Goal: Check status: Check status

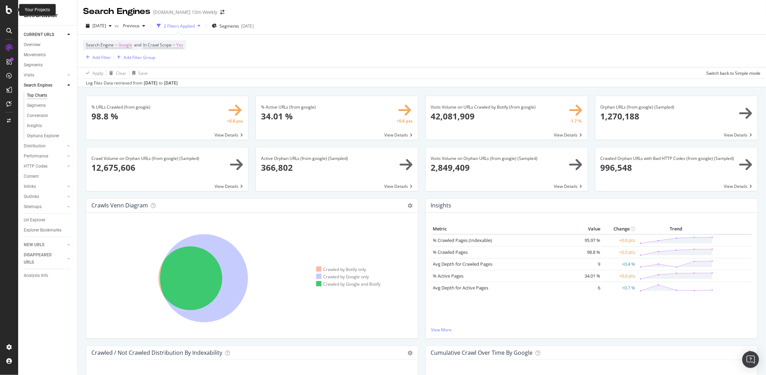
click at [13, 13] on div at bounding box center [9, 10] width 17 height 8
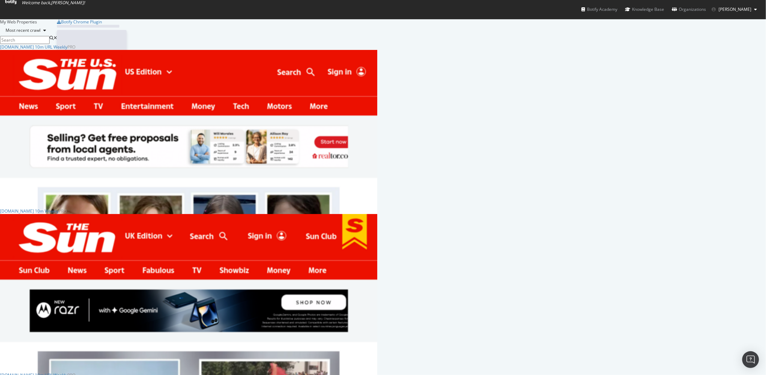
scroll to position [369, 755]
click at [59, 214] on div "[DOMAIN_NAME] 10m Weekly" at bounding box center [29, 211] width 59 height 6
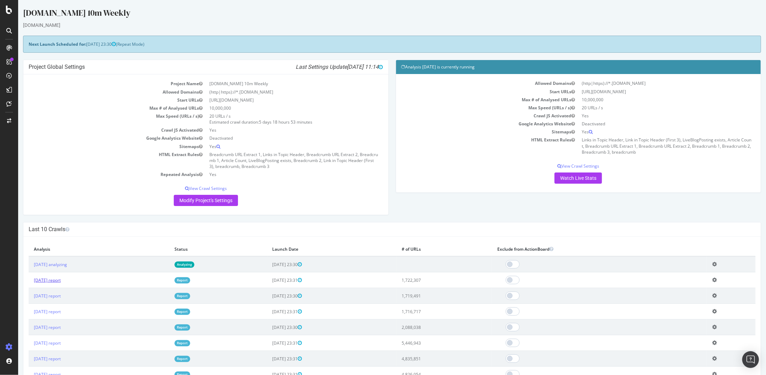
click at [60, 279] on link "[DATE] report" at bounding box center [46, 280] width 27 height 6
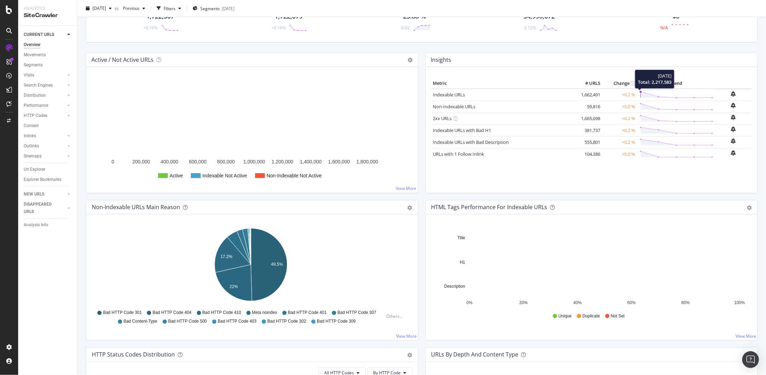
scroll to position [70, 0]
